Goal: Task Accomplishment & Management: Manage account settings

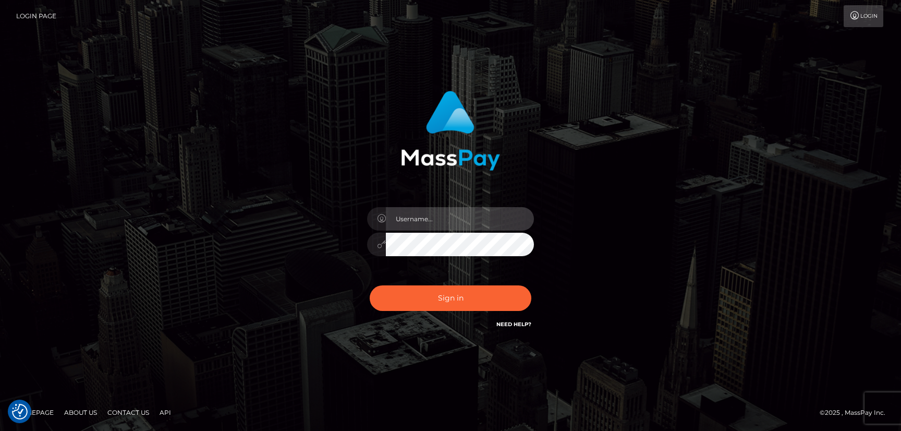
type input "hello.feetfinder"
click at [451, 220] on input "hello.feetfinder" at bounding box center [460, 218] width 148 height 23
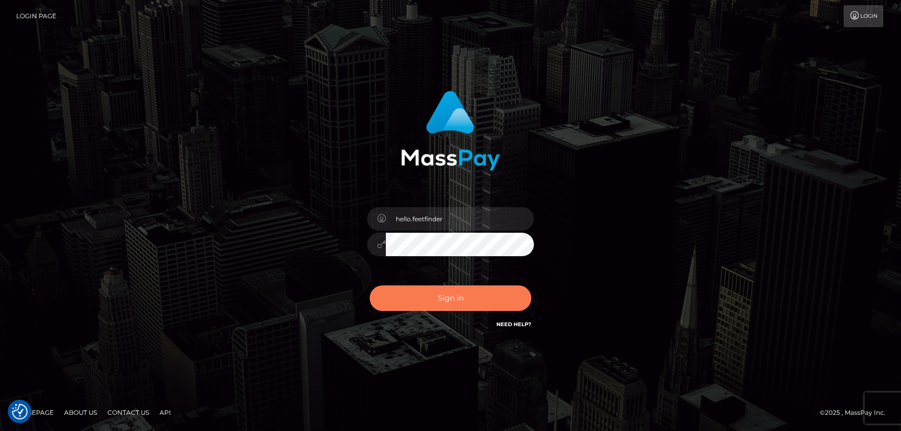
click at [495, 296] on button "Sign in" at bounding box center [451, 298] width 162 height 26
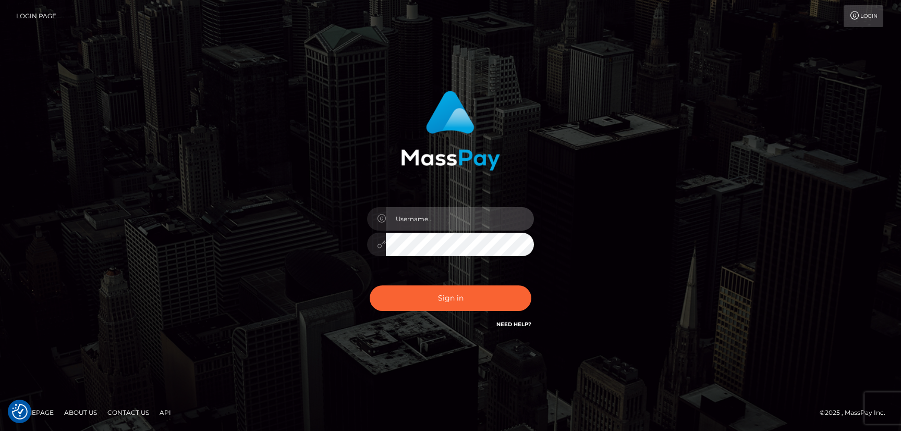
type input "hello.feetfinder"
click at [480, 227] on input "hello.feetfinder" at bounding box center [460, 218] width 148 height 23
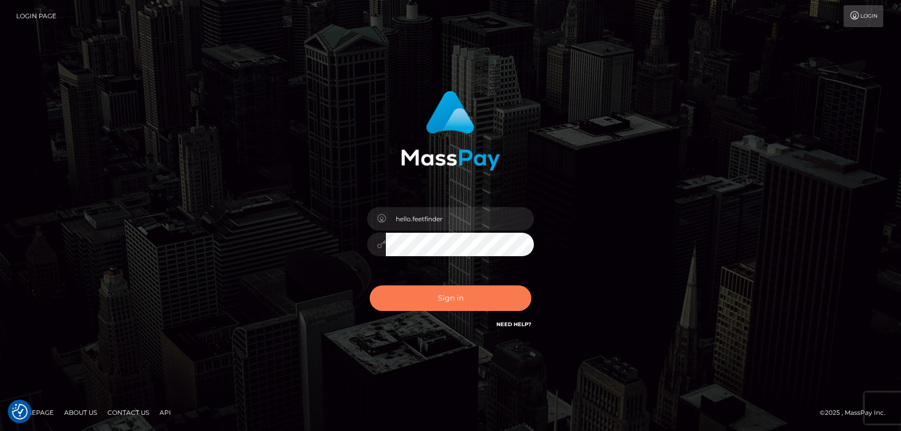
click at [493, 295] on button "Sign in" at bounding box center [451, 298] width 162 height 26
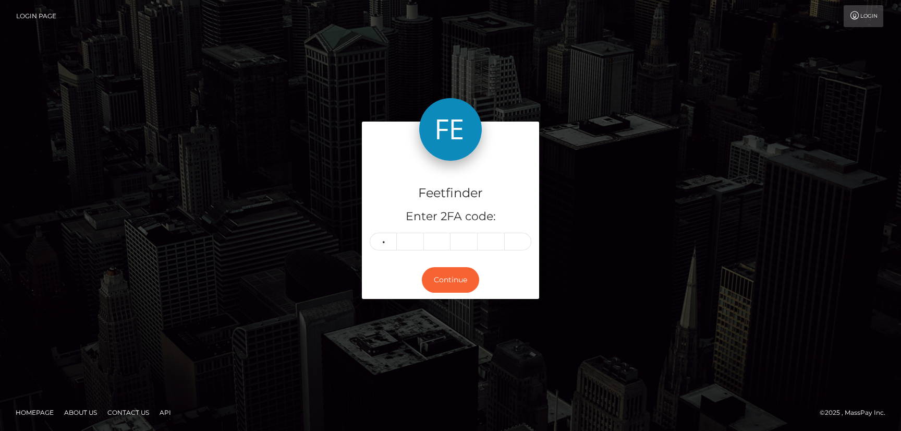
type input "2"
type input "4"
type input "8"
type input "0"
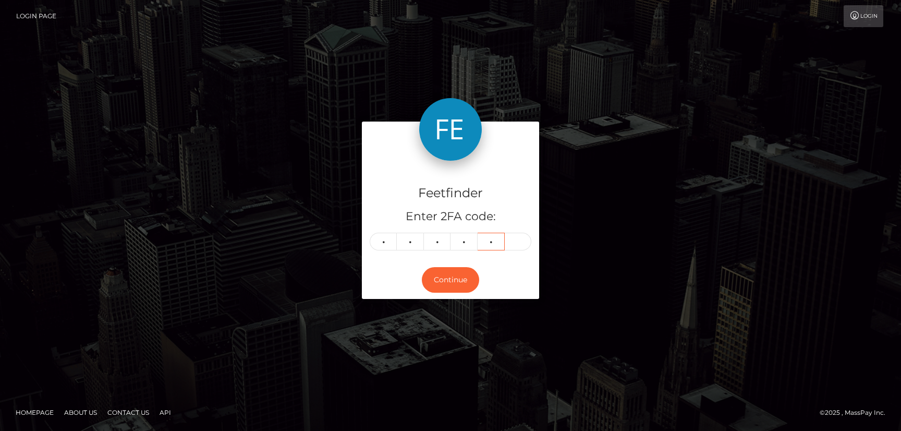
type input "5"
type input "0"
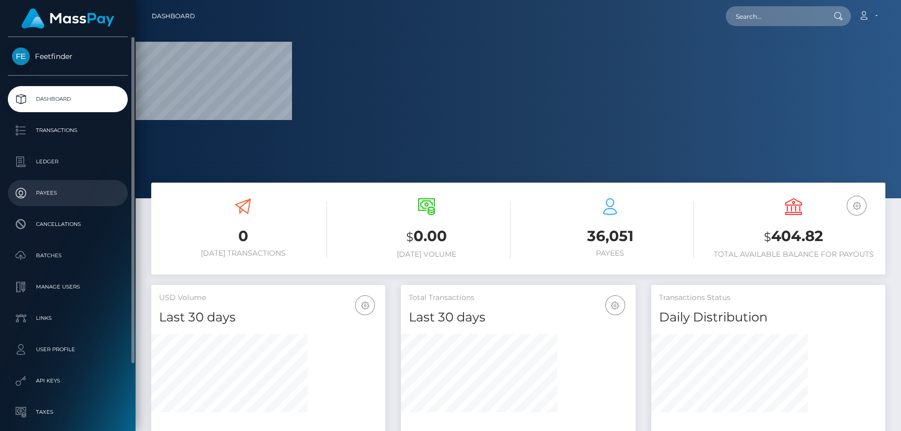
click at [38, 184] on link "Payees" at bounding box center [68, 193] width 120 height 26
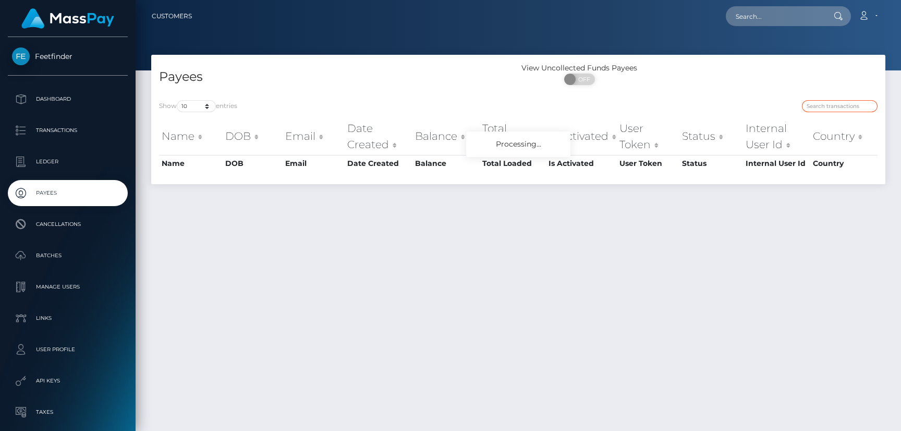
click at [818, 103] on input "search" at bounding box center [840, 106] width 76 height 12
paste input "0be649dc-7221-11f0-87f1-0266f44cc279"
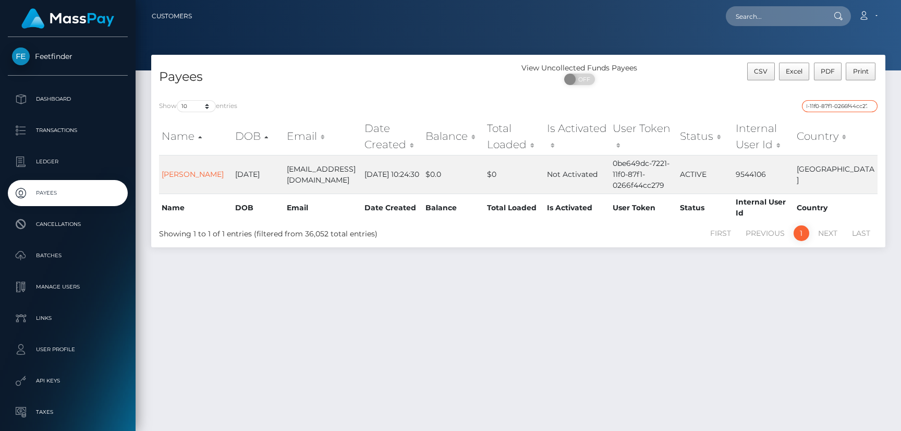
type input "0be649dc-7221-11f0-87f1-0266f44cc279"
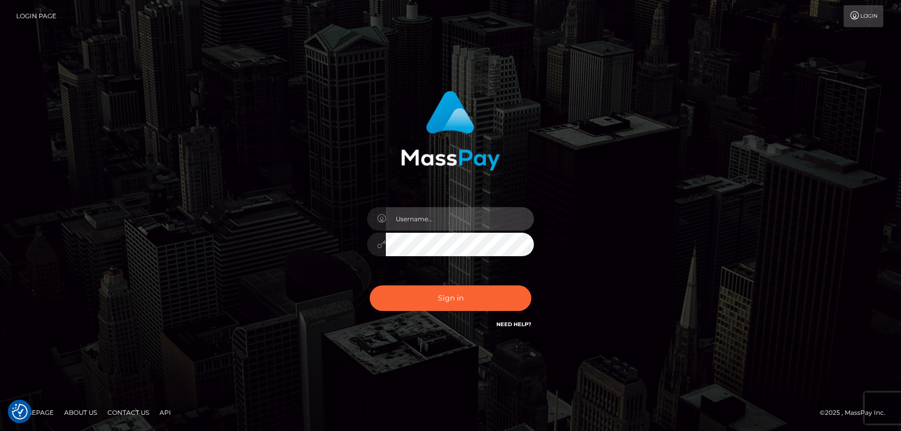
type input "hello.feetfinder"
click at [484, 217] on input "hello.feetfinder" at bounding box center [460, 218] width 148 height 23
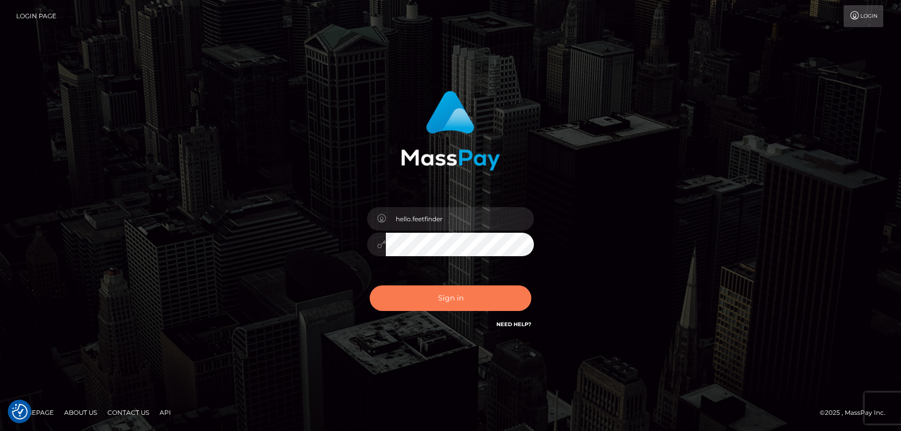
click at [474, 296] on button "Sign in" at bounding box center [451, 298] width 162 height 26
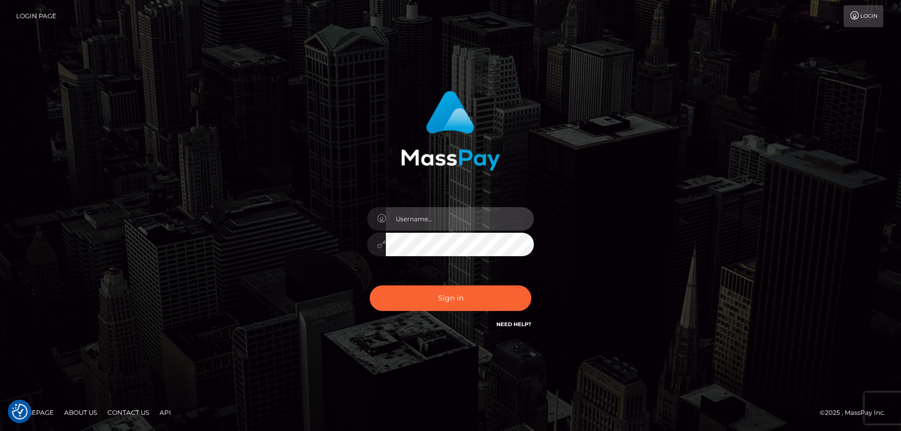
type input "hello.feetfinder"
drag, startPoint x: 464, startPoint y: 215, endPoint x: 469, endPoint y: 224, distance: 9.3
click at [465, 216] on input "hello.feetfinder" at bounding box center [460, 218] width 148 height 23
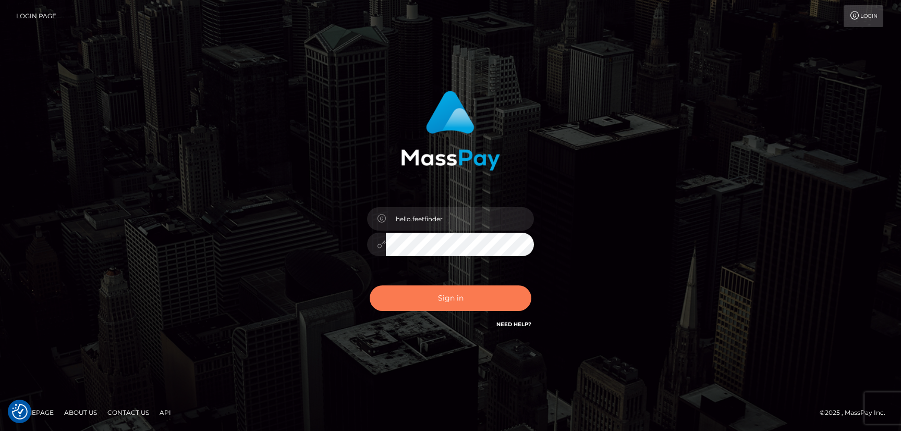
click at [445, 308] on button "Sign in" at bounding box center [451, 298] width 162 height 26
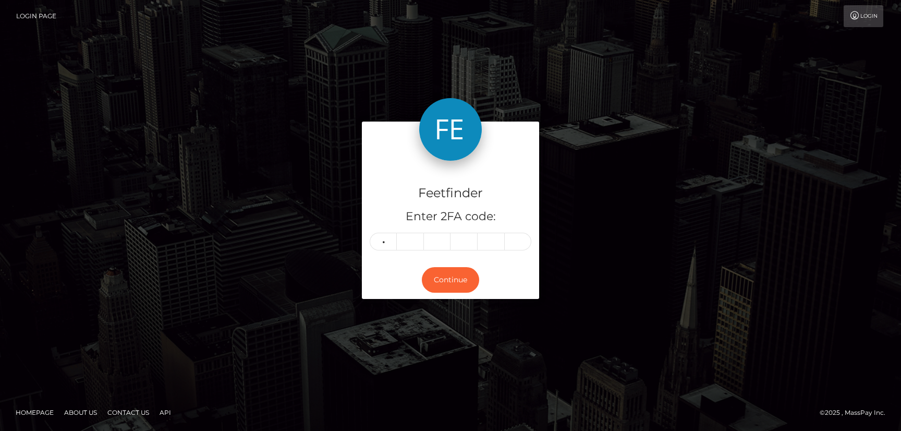
type input "7"
type input "8"
type input "4"
type input "2"
type input "9"
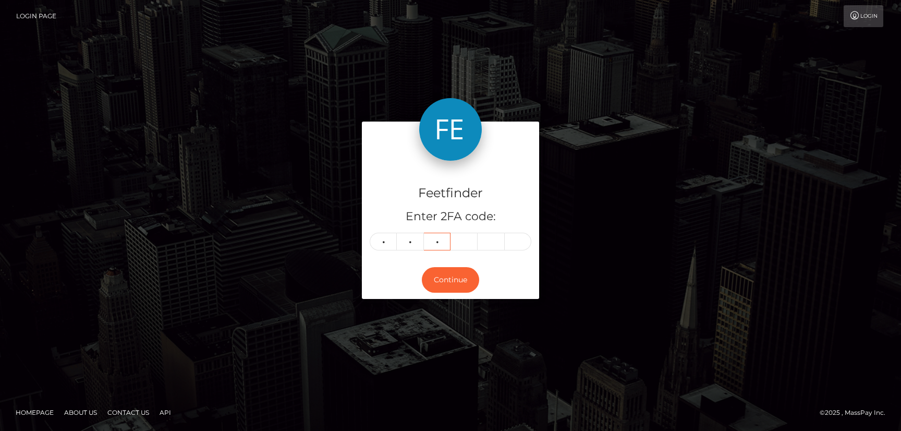
type input "4"
type input "8"
type input "9"
type input "8"
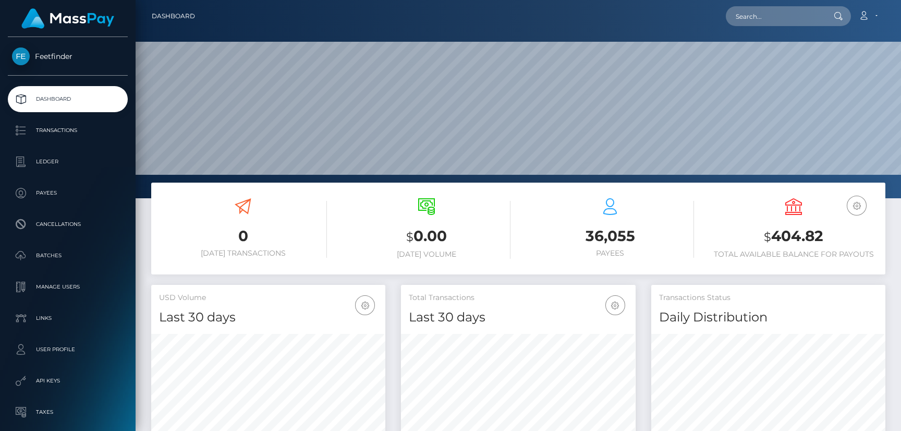
scroll to position [185, 234]
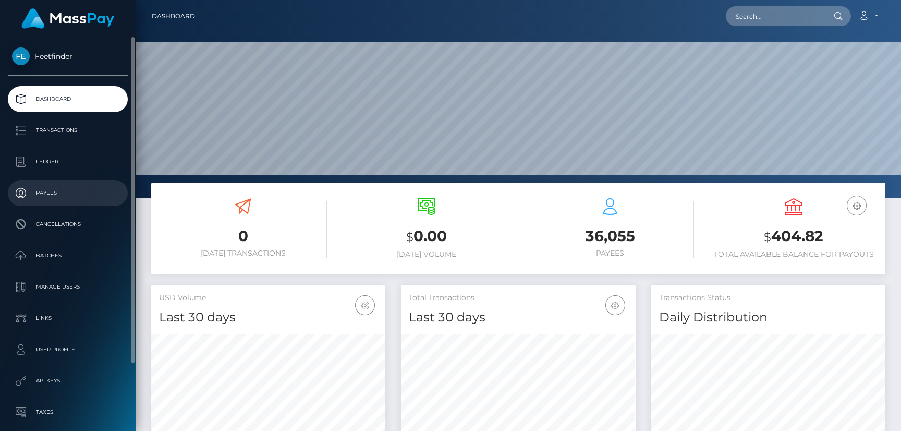
click at [59, 186] on p "Payees" at bounding box center [68, 193] width 112 height 16
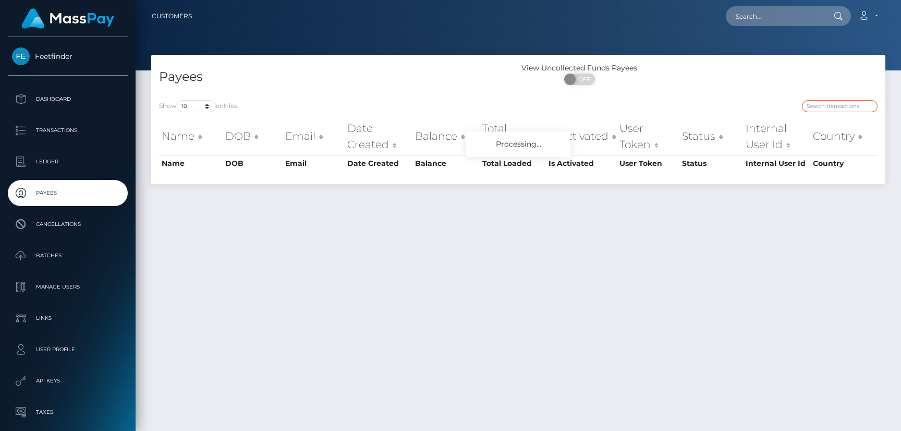
click at [835, 111] on input "search" at bounding box center [840, 106] width 76 height 12
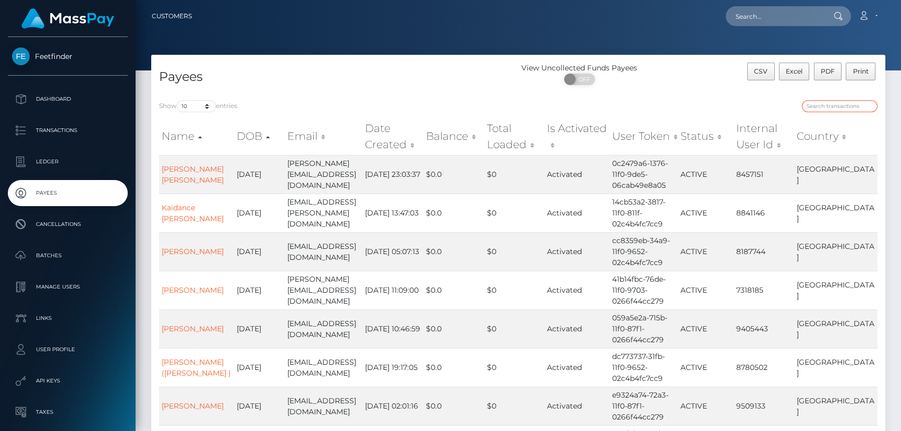
click at [835, 111] on input "search" at bounding box center [840, 106] width 76 height 12
paste input "0fec3fa1-84c6-11f0-8023-0266f44cc279"
type input "0fec3fa1-84c6-11f0-8023-0266f44cc279"
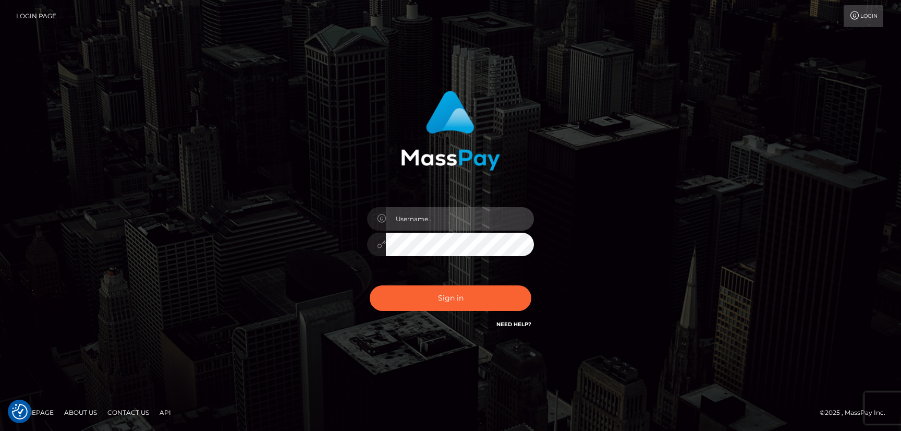
type input "hello.feetfinder"
click at [476, 218] on input "hello.feetfinder" at bounding box center [460, 218] width 148 height 23
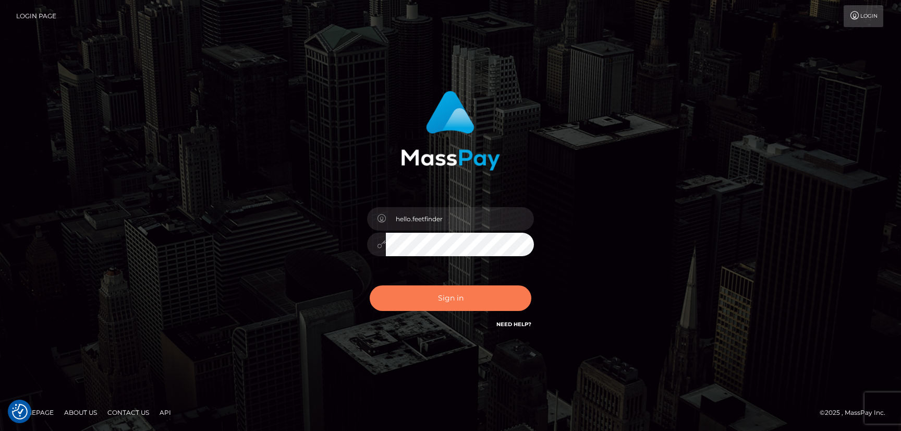
click at [485, 294] on button "Sign in" at bounding box center [451, 298] width 162 height 26
type input "hello.feetfinder"
click at [479, 302] on button "Sign in" at bounding box center [451, 298] width 162 height 26
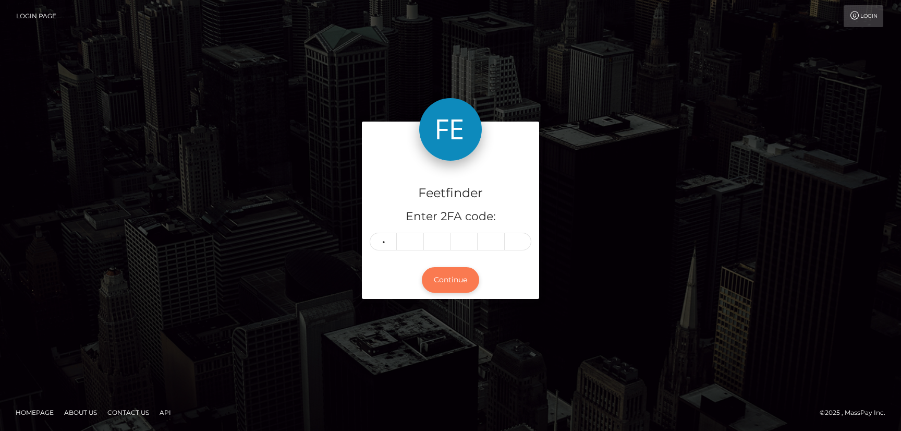
type input "6"
type input "7"
type input "6"
type input "1"
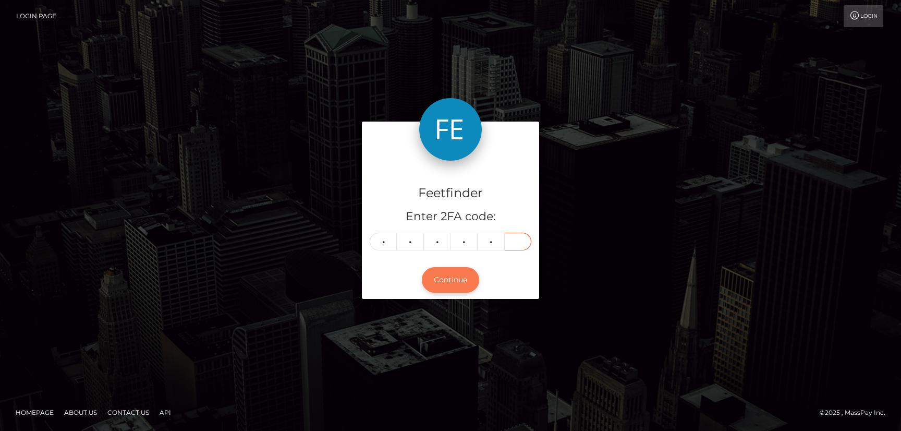
type input "4"
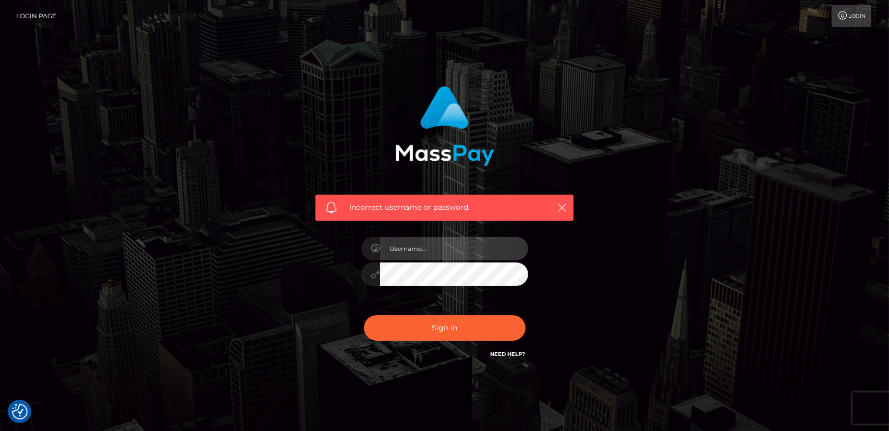
type input "hello.feetfinder"
click at [455, 252] on input "hello.feetfinder" at bounding box center [454, 248] width 148 height 23
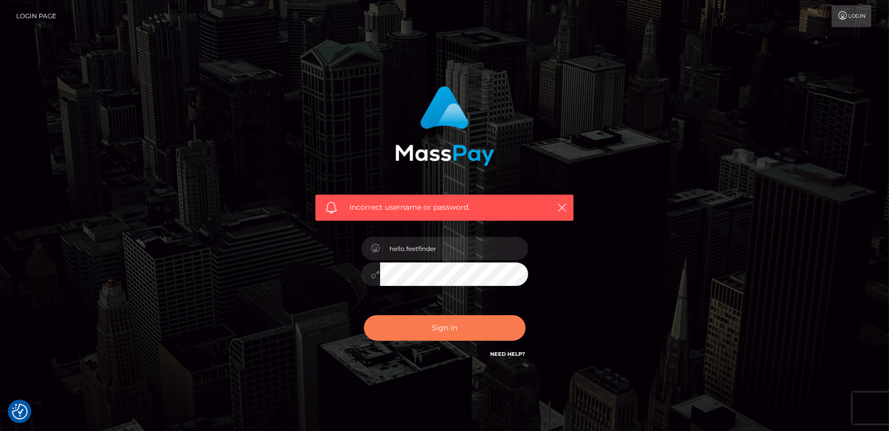
click at [448, 327] on button "Sign in" at bounding box center [445, 328] width 162 height 26
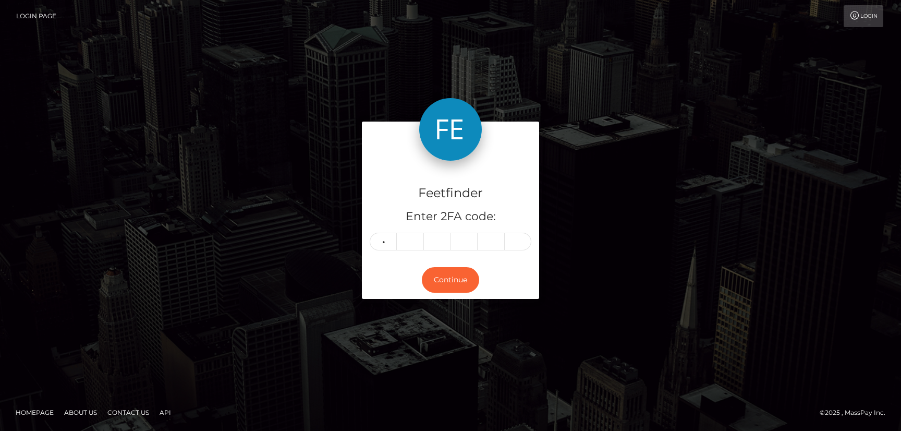
type input "6"
type input "7"
type input "9"
type input "6"
type input "1"
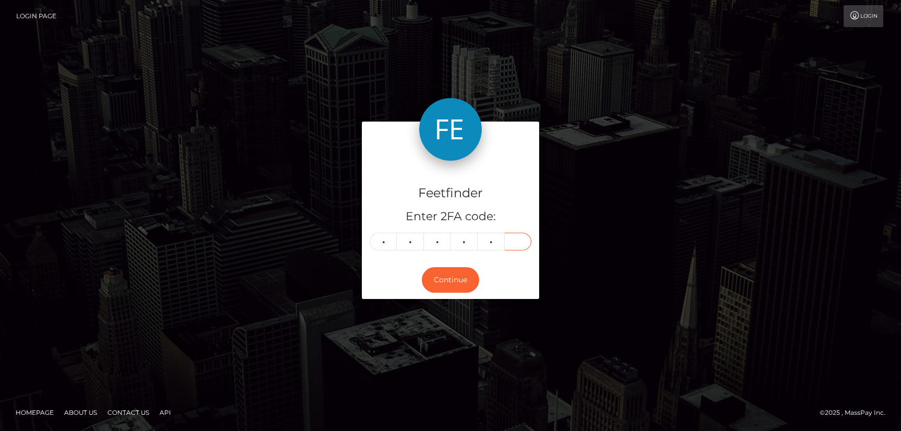
type input "4"
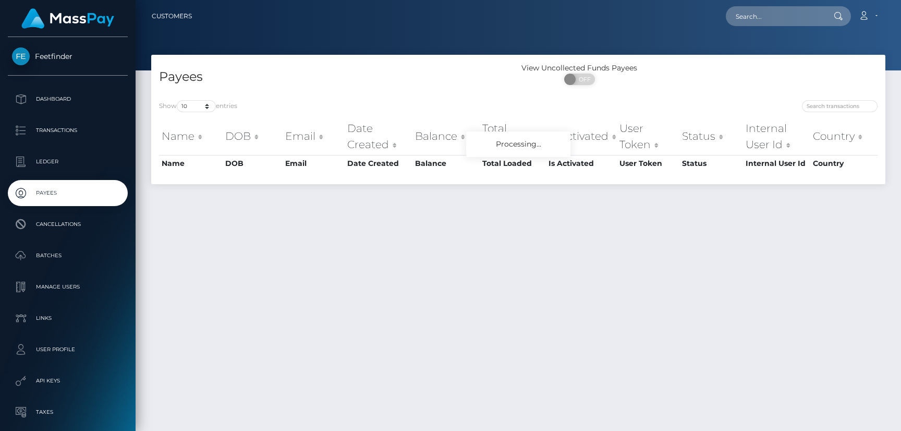
click at [837, 106] on input "search" at bounding box center [840, 106] width 76 height 12
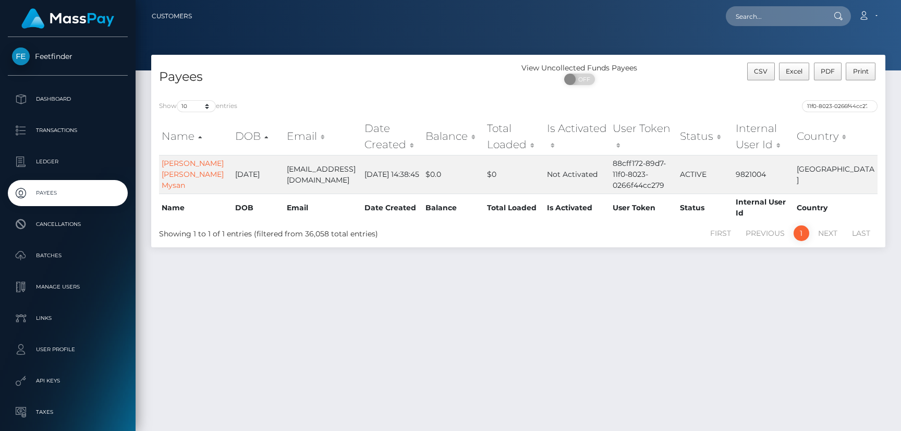
type input "88cff172-89d7-11f0-8023-0266f44cc279"
